Goal: Use online tool/utility

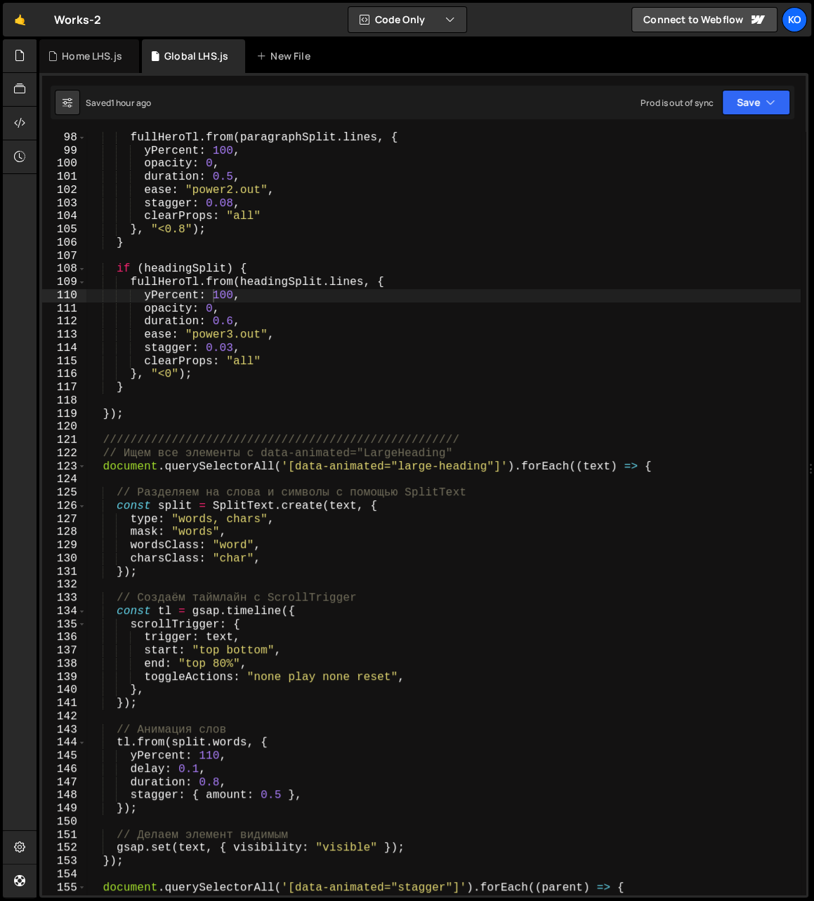
scroll to position [1287, 0]
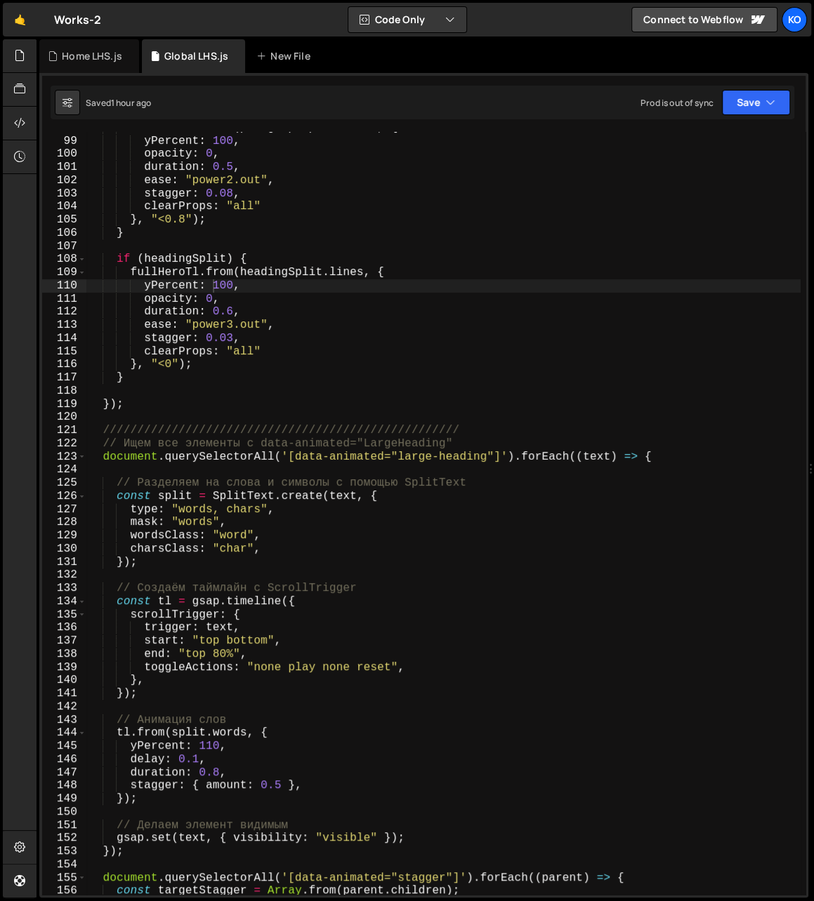
click at [195, 524] on div "fullHeroTl . from ( paragraphSplit . lines , { yPercent : 100 , opacity : 0 , d…" at bounding box center [443, 516] width 714 height 790
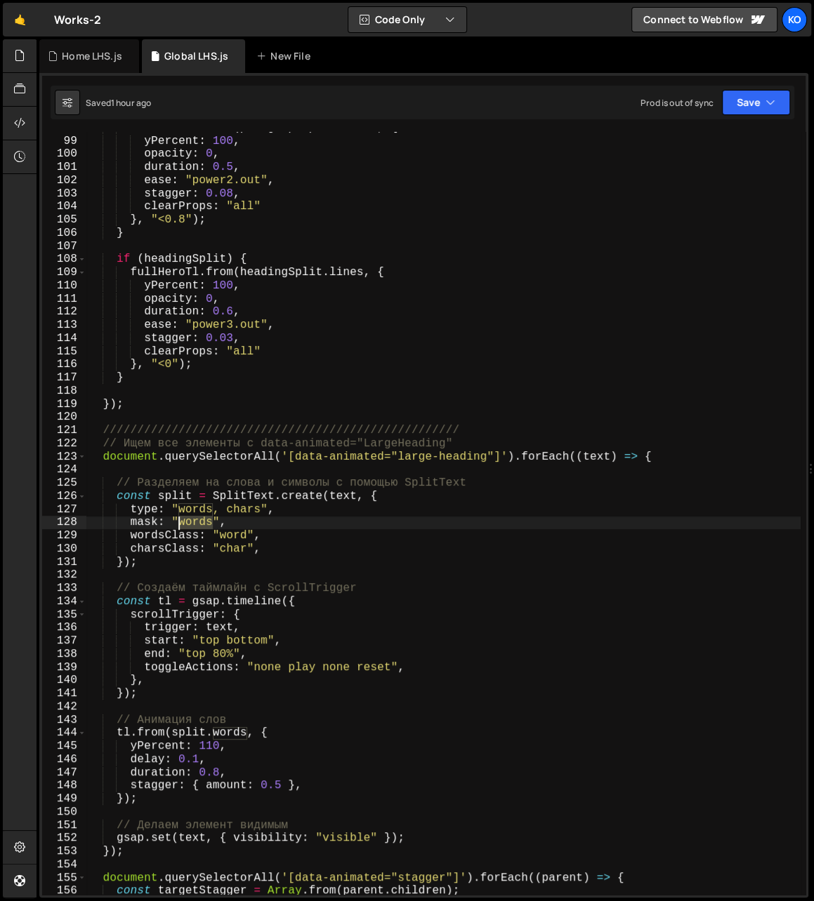
click at [195, 524] on div "fullHeroTl . from ( paragraphSplit . lines , { yPercent : 100 , opacity : 0 , d…" at bounding box center [443, 516] width 714 height 790
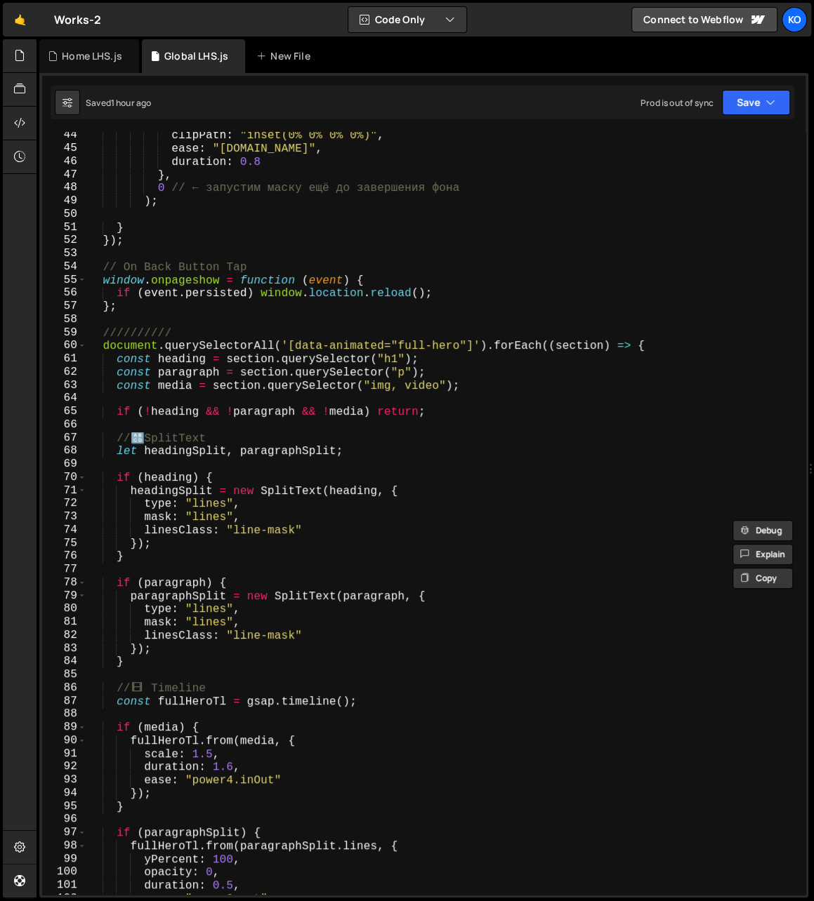
scroll to position [571, 0]
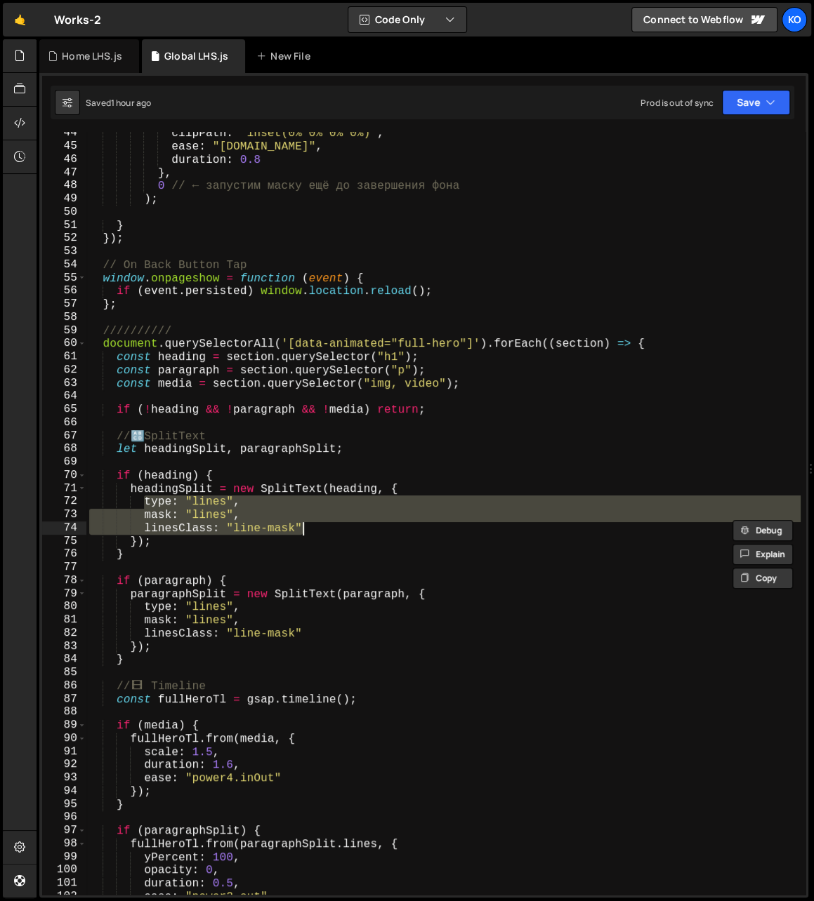
drag, startPoint x: 146, startPoint y: 502, endPoint x: 311, endPoint y: 524, distance: 166.5
click at [311, 524] on div "clipPath : "inset(0% 0% 0% 0%)" , ease : "[DOMAIN_NAME]" , duration : 0.8 } , 0…" at bounding box center [443, 522] width 714 height 790
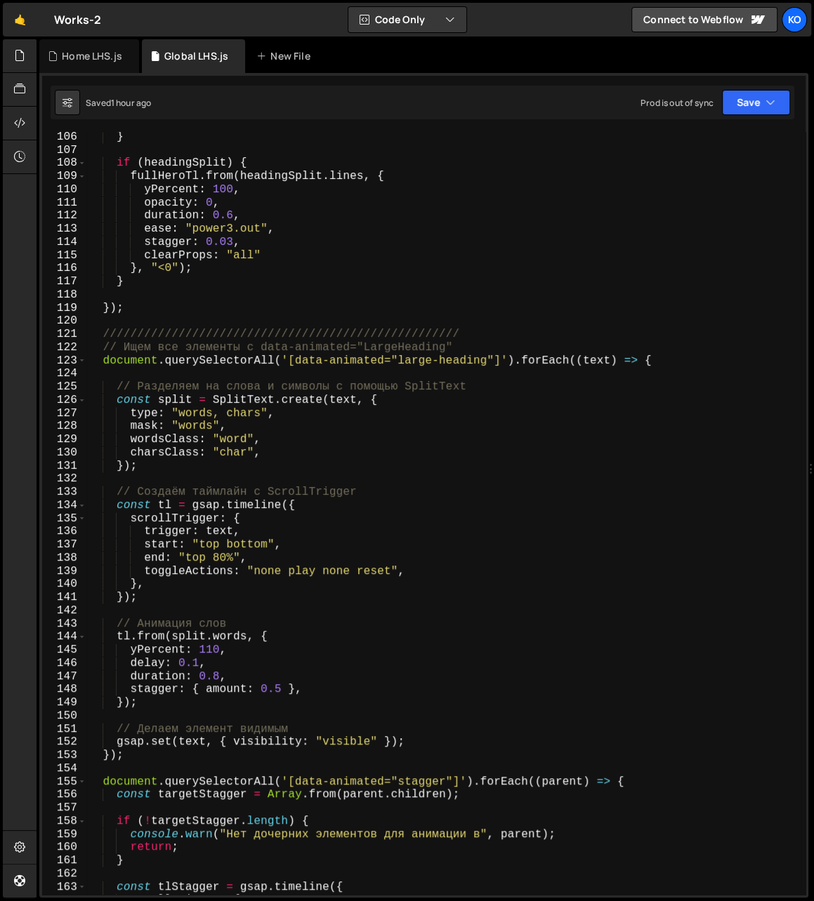
scroll to position [1384, 0]
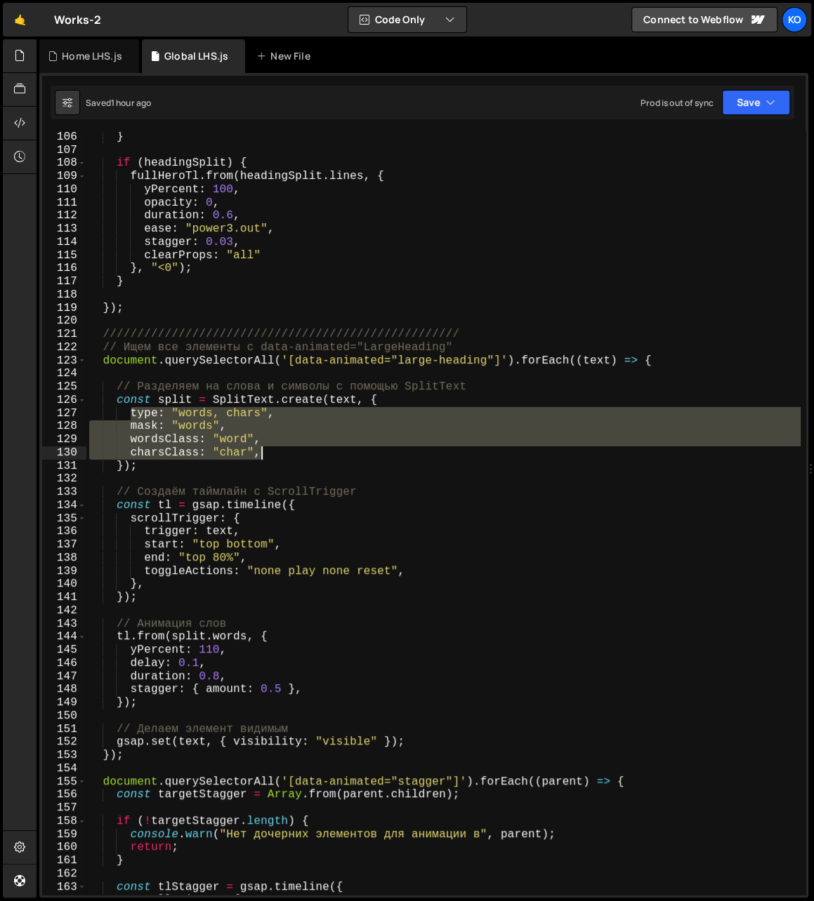
drag, startPoint x: 132, startPoint y: 414, endPoint x: 276, endPoint y: 453, distance: 149.0
click at [276, 453] on div "} if ( headingSplit ) { fullHeroTl . from ( headingSplit . lines , { yPercent :…" at bounding box center [443, 526] width 714 height 790
paste textarea "linesClass: "line-mask""
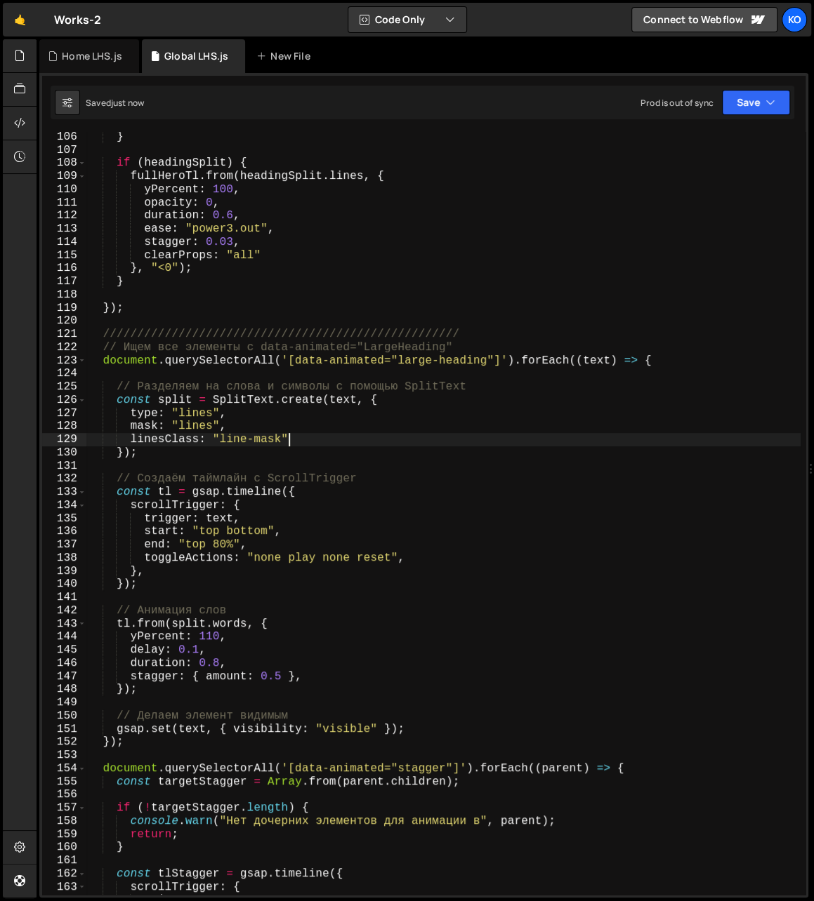
click at [200, 417] on div "} if ( headingSplit ) { fullHeroTl . from ( headingSplit . lines , { yPercent :…" at bounding box center [443, 526] width 714 height 790
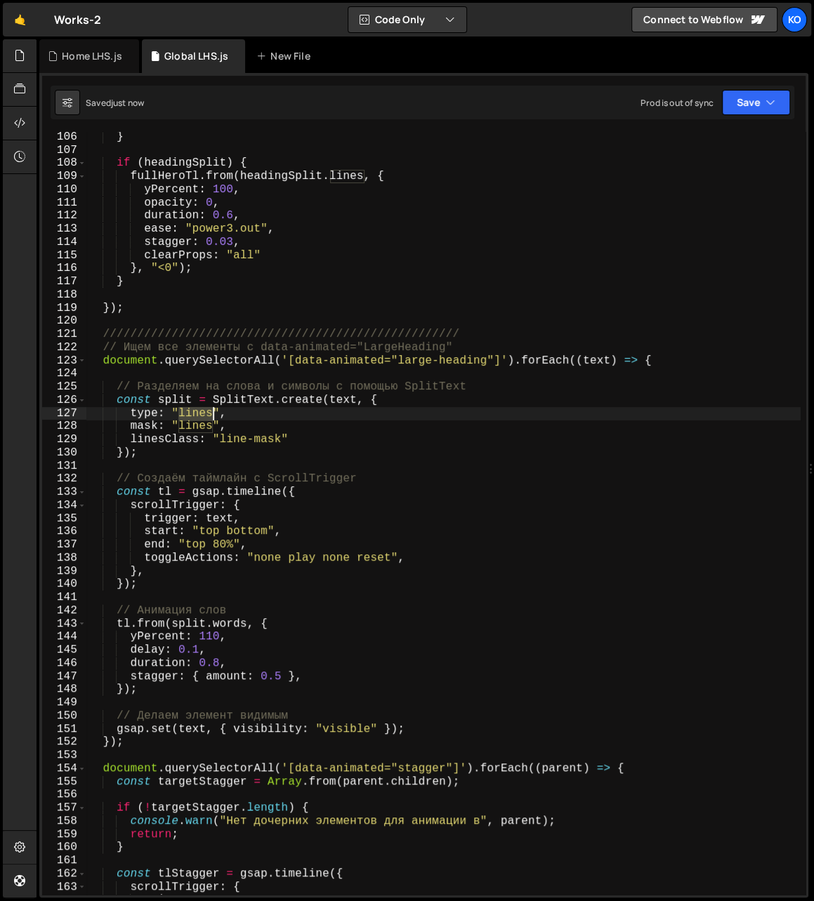
click at [200, 417] on div "} if ( headingSplit ) { fullHeroTl . from ( headingSplit . lines , { yPercent :…" at bounding box center [443, 526] width 714 height 790
click at [230, 621] on div "} if ( headingSplit ) { fullHeroTl . from ( headingSplit . lines , { yPercent :…" at bounding box center [443, 526] width 714 height 790
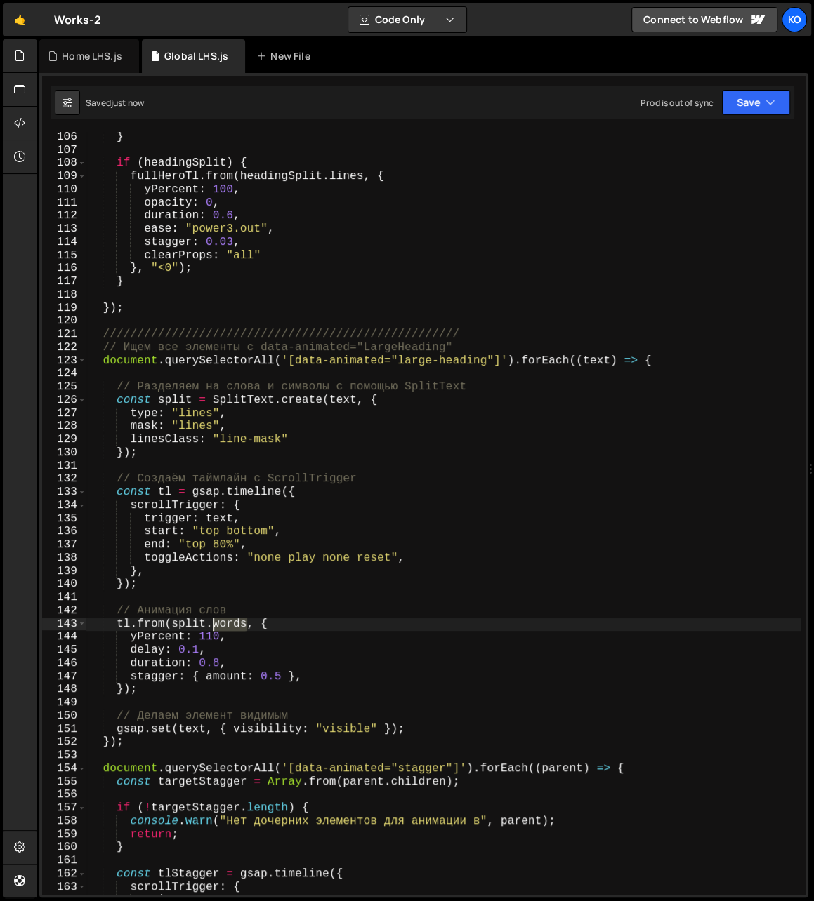
click at [230, 621] on div "} if ( headingSplit ) { fullHeroTl . from ( headingSplit . lines , { yPercent :…" at bounding box center [443, 526] width 714 height 790
paste textarea "line"
type textarea "tl.from(split.lines, {"
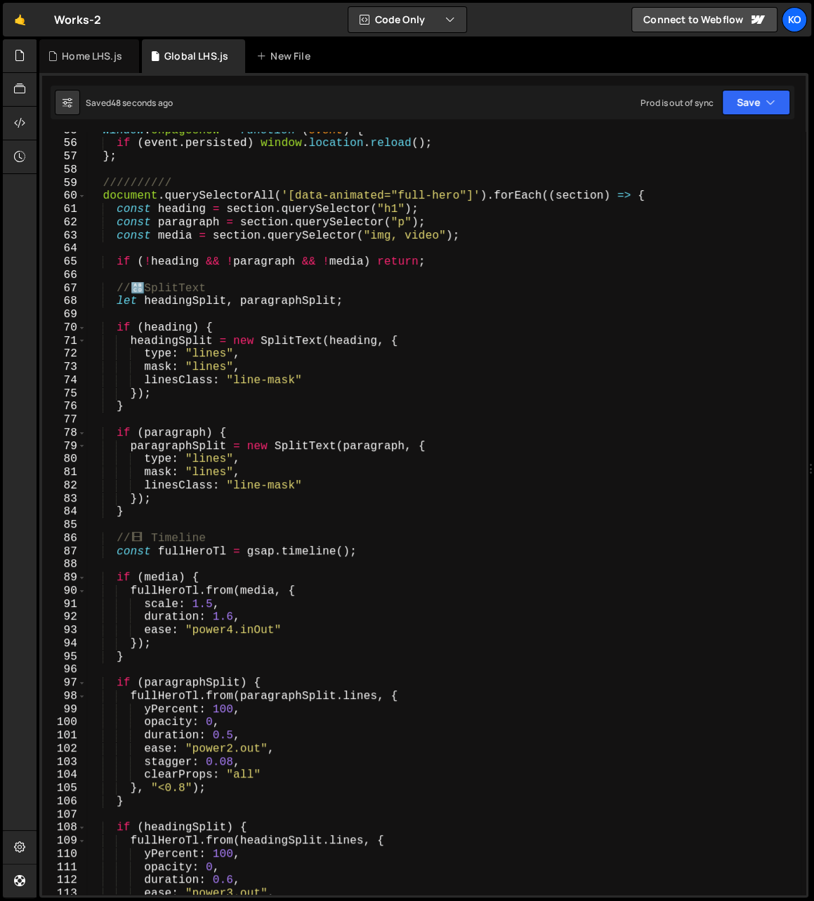
scroll to position [826, 0]
